Goal: Transaction & Acquisition: Book appointment/travel/reservation

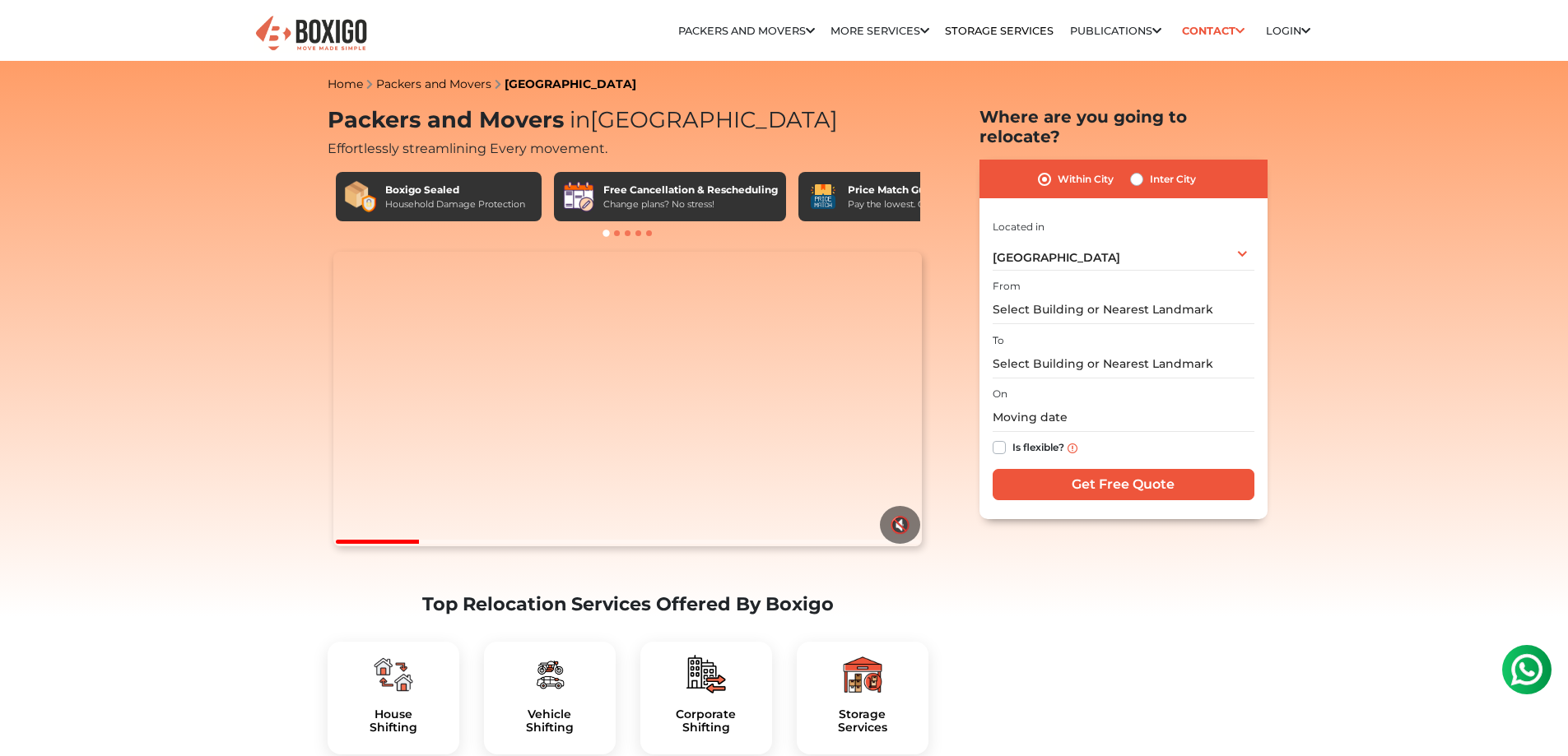
click at [1150, 169] on label "Inter City" at bounding box center [1172, 179] width 46 height 19
click at [1134, 169] on input "Inter City" at bounding box center [1137, 177] width 14 height 17
radio input "true"
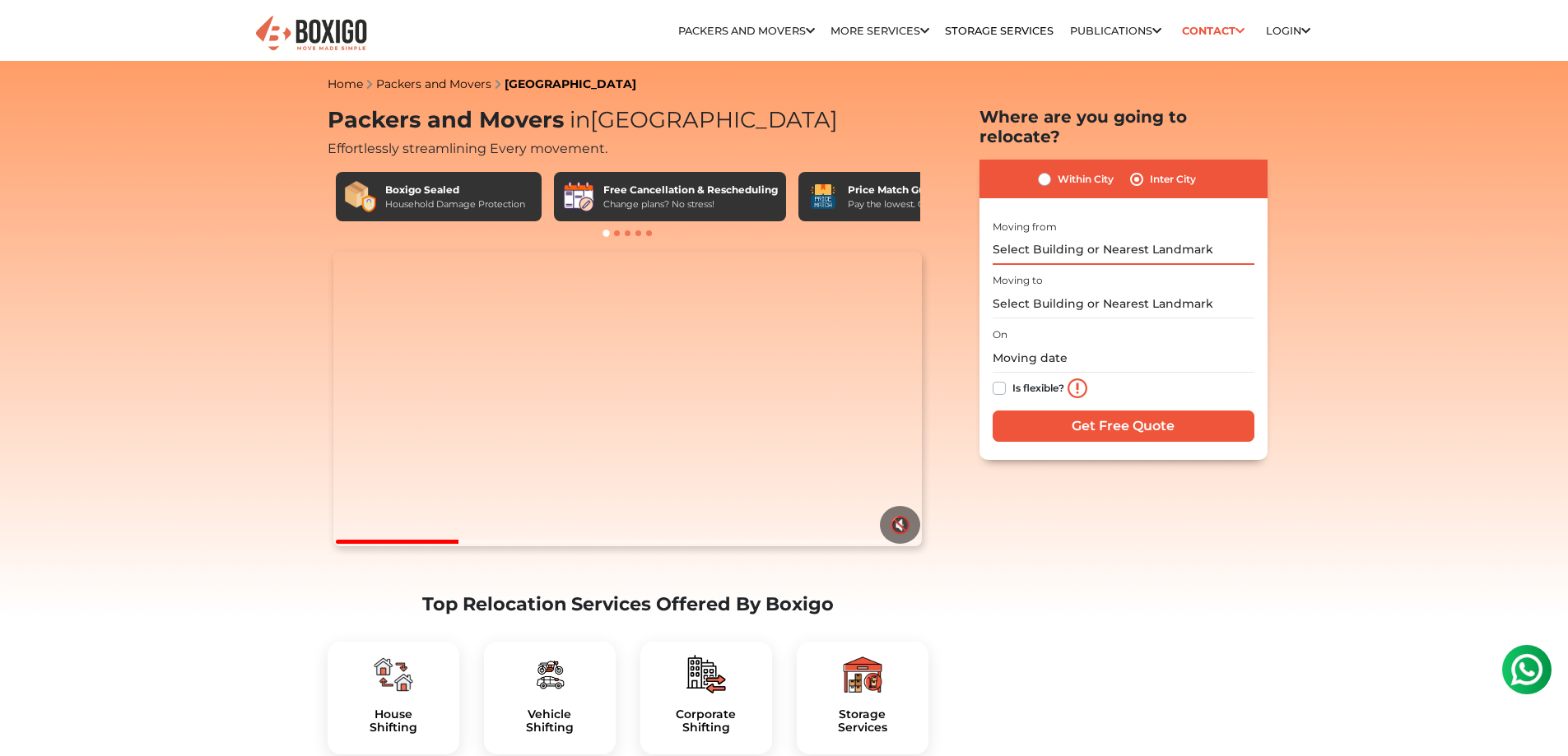
click at [1135, 236] on input "text" at bounding box center [1123, 251] width 262 height 29
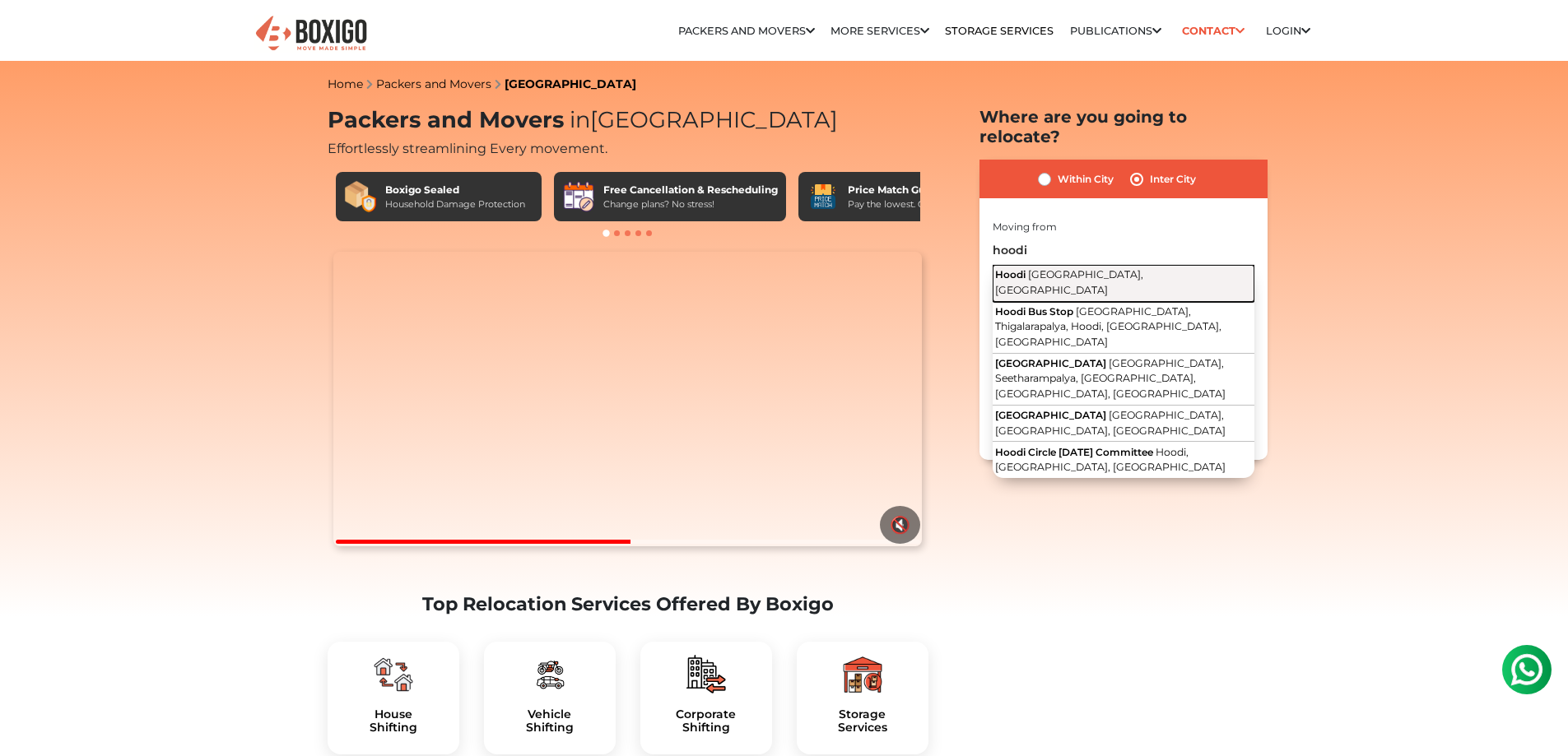
click at [1122, 269] on span "[GEOGRAPHIC_DATA], [GEOGRAPHIC_DATA]" at bounding box center [1069, 282] width 148 height 28
type input "Hoodi, [GEOGRAPHIC_DATA], [GEOGRAPHIC_DATA]"
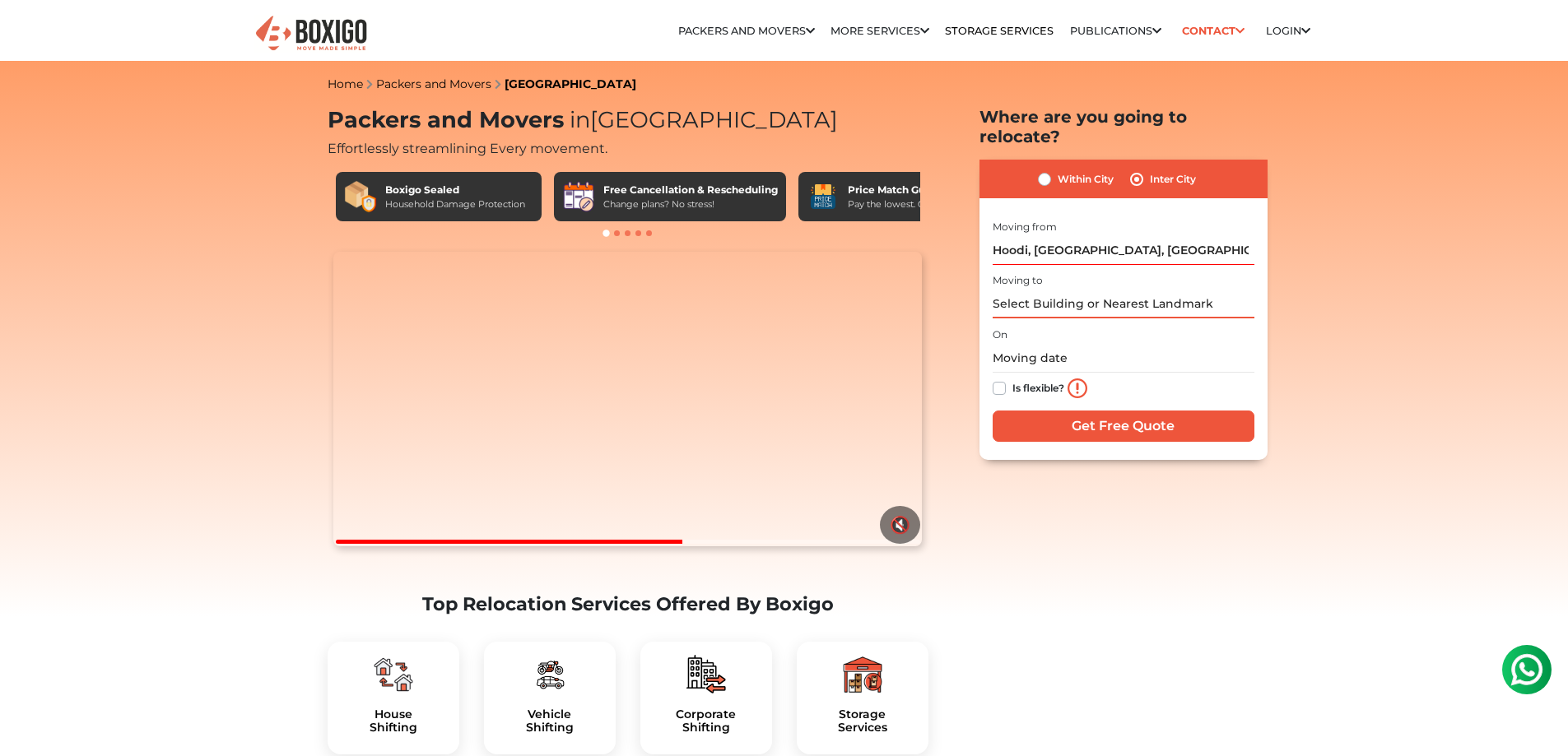
click at [1109, 290] on input "text" at bounding box center [1123, 305] width 262 height 29
click at [1215, 290] on input "text" at bounding box center [1123, 305] width 262 height 29
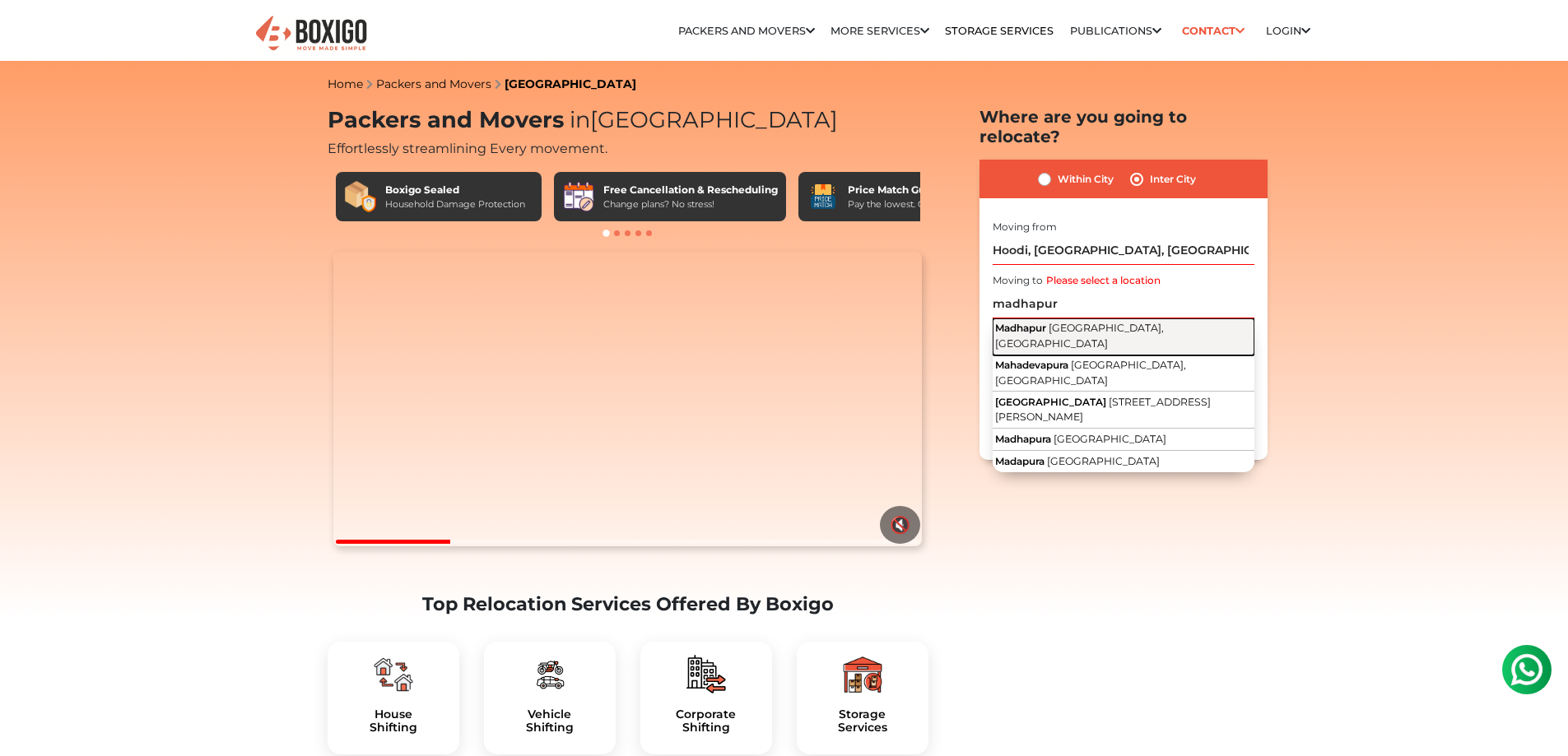
click at [1194, 318] on button "Madhapur [GEOGRAPHIC_DATA], [GEOGRAPHIC_DATA]" at bounding box center [1123, 337] width 262 height 37
type input "[GEOGRAPHIC_DATA], [GEOGRAPHIC_DATA], [GEOGRAPHIC_DATA]"
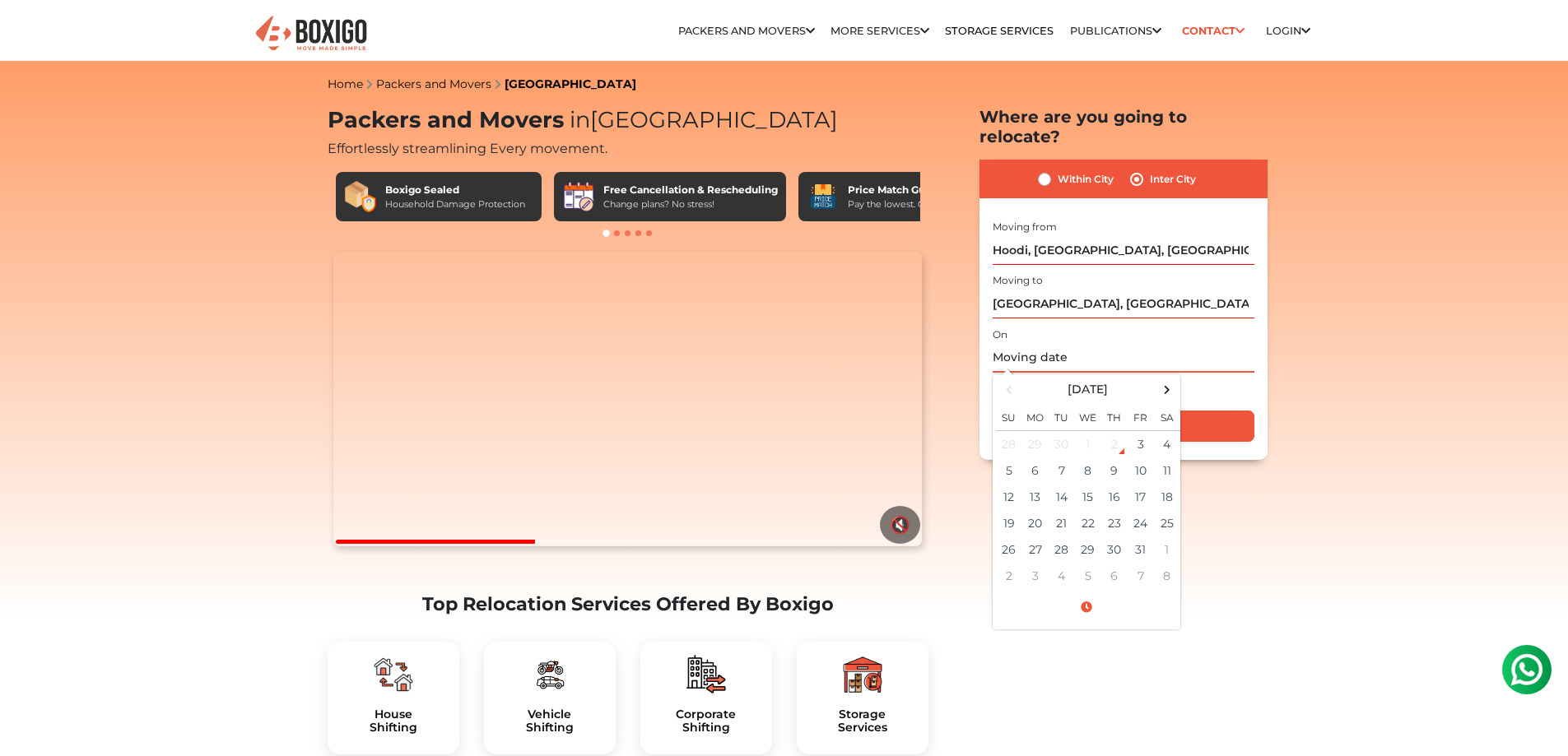
click at [1118, 344] on input "text" at bounding box center [1123, 359] width 262 height 29
click at [1165, 430] on td "4" at bounding box center [1166, 444] width 26 height 27
type input "[DATE] 12:00 AM"
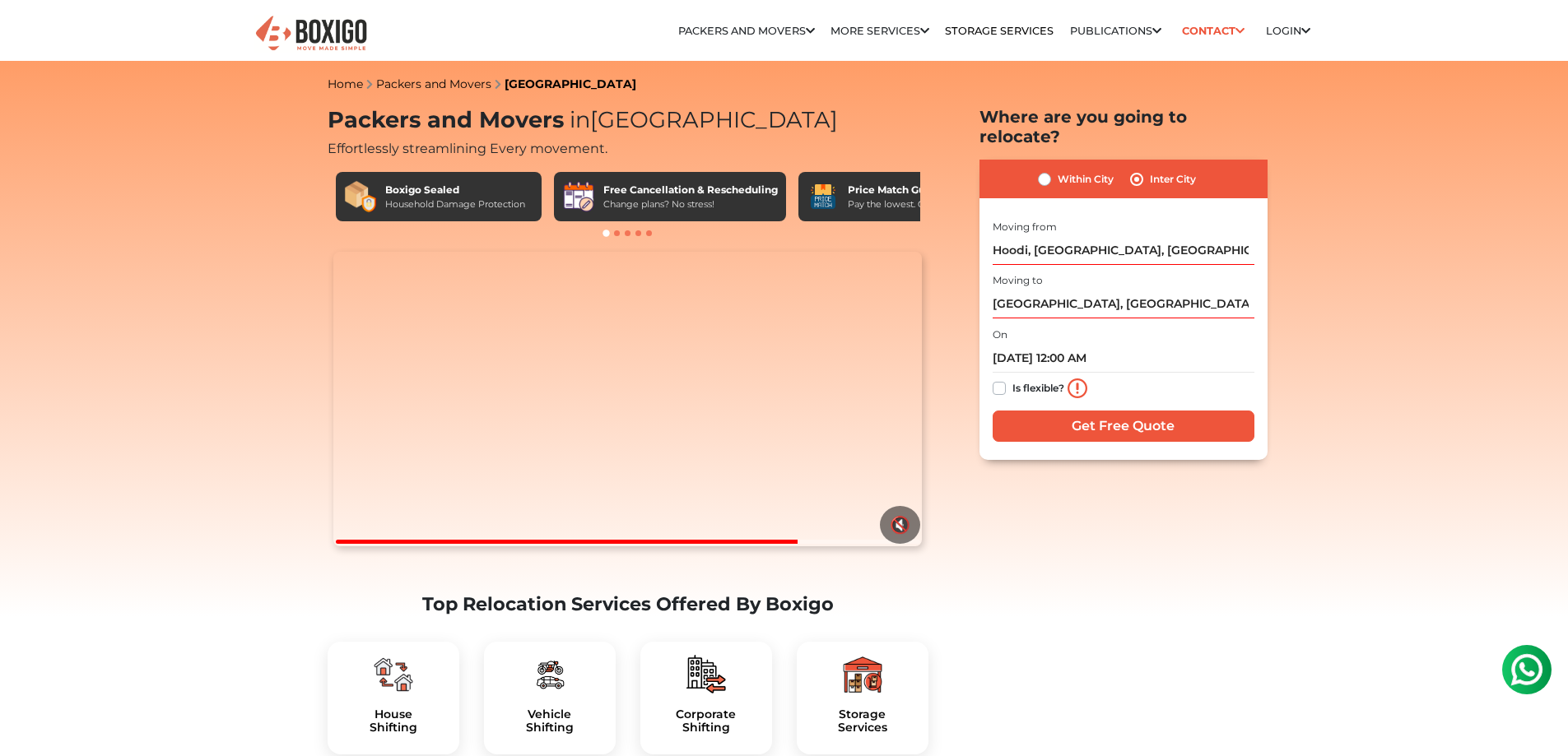
click at [1009, 373] on div "Is flexible?" at bounding box center [1123, 389] width 262 height 33
click at [1013, 378] on label "Is flexible?" at bounding box center [1038, 387] width 52 height 18
click at [999, 378] on input "Is flexible?" at bounding box center [999, 386] width 14 height 17
checkbox input "true"
click at [1090, 411] on input "Get Free Quote" at bounding box center [1123, 426] width 262 height 31
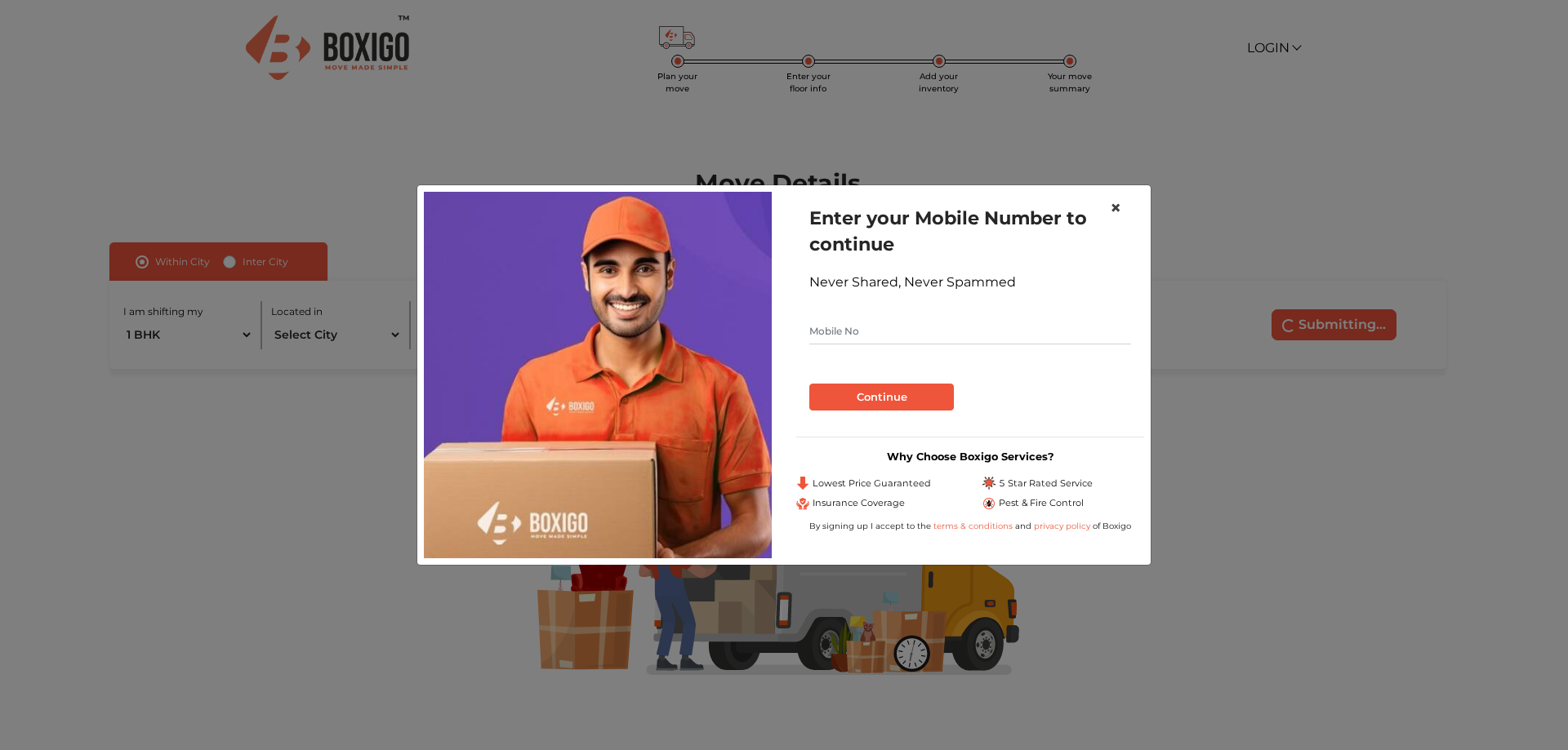
click at [1115, 207] on span "×" at bounding box center [1116, 208] width 12 height 24
